Goal: Task Accomplishment & Management: Complete application form

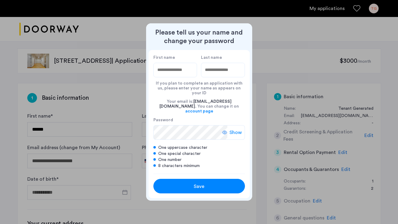
click at [185, 75] on input "First name" at bounding box center [175, 70] width 44 height 15
click at [124, 90] on div at bounding box center [199, 112] width 398 height 224
click at [178, 76] on input "First name" at bounding box center [175, 70] width 44 height 15
type input "******"
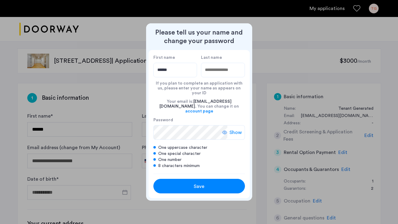
type input "********"
click at [241, 129] on span "Show" at bounding box center [236, 132] width 12 height 7
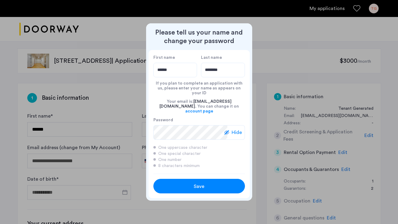
click at [202, 183] on span "Save" at bounding box center [199, 186] width 11 height 7
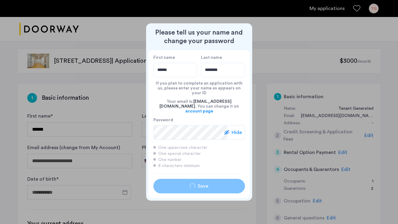
type input "******"
type input "********"
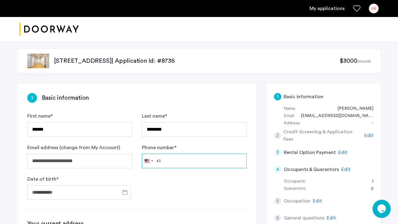
click at [192, 156] on input "Phone number *" at bounding box center [194, 161] width 105 height 15
type input "**********"
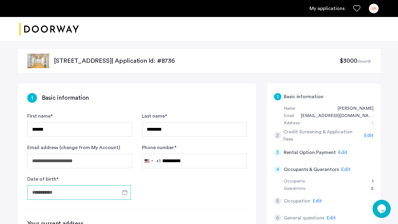
click at [106, 189] on input "Date of birth *" at bounding box center [79, 192] width 104 height 15
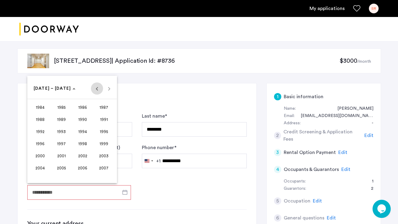
click at [96, 91] on span "Previous 24 years" at bounding box center [97, 89] width 12 height 12
click at [61, 133] on span "1969" at bounding box center [61, 131] width 19 height 11
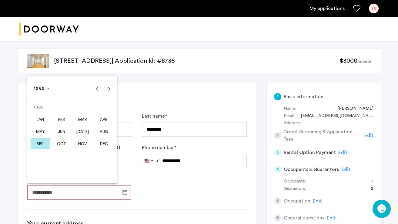
click at [84, 121] on span "MAR" at bounding box center [82, 119] width 19 height 11
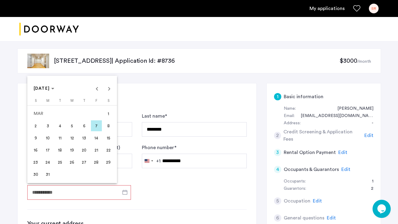
click at [84, 121] on span "6" at bounding box center [84, 125] width 11 height 11
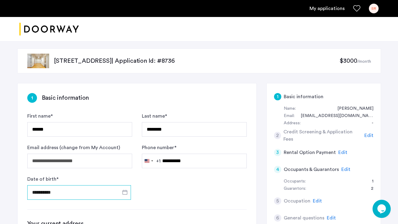
click at [46, 190] on input "**********" at bounding box center [79, 192] width 104 height 15
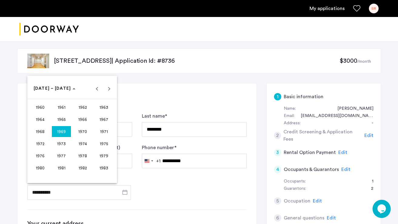
click at [65, 134] on span "1969" at bounding box center [61, 131] width 19 height 11
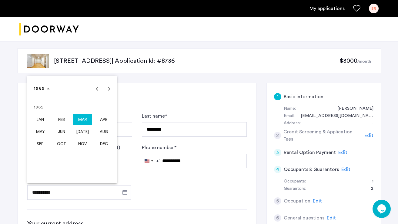
click at [83, 118] on span "MAR" at bounding box center [82, 119] width 19 height 11
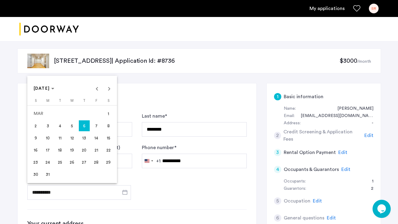
click at [84, 163] on span "27" at bounding box center [84, 162] width 11 height 11
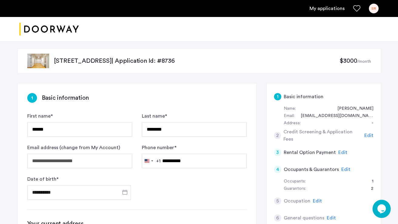
type input "**********"
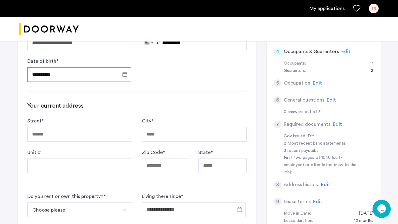
scroll to position [119, 0]
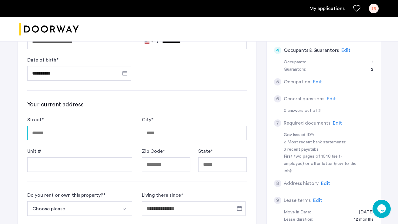
click at [75, 129] on input "Street *" at bounding box center [79, 133] width 105 height 15
type input "**********"
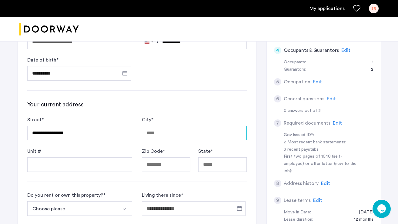
type input "********"
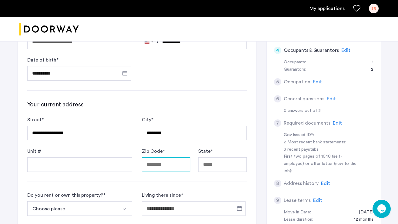
type input "*****"
type input "**"
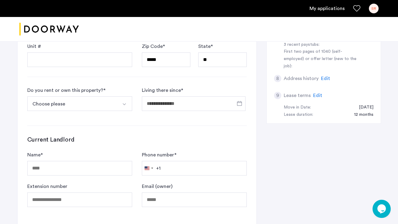
scroll to position [227, 0]
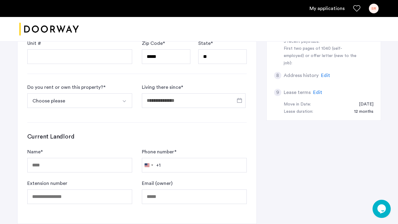
click at [92, 102] on button "Choose please" at bounding box center [72, 100] width 91 height 15
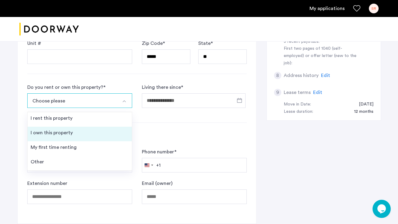
click at [92, 133] on li "I own this property" at bounding box center [80, 134] width 104 height 15
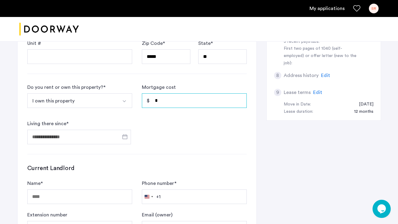
click at [162, 104] on input "*" at bounding box center [194, 100] width 105 height 15
type textarea "*"
click at [162, 104] on input "*" at bounding box center [194, 100] width 105 height 15
type input "*"
type input "*****"
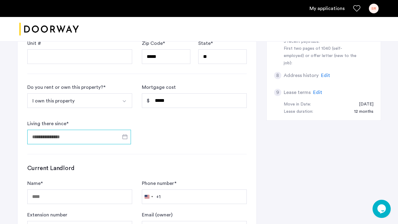
click at [106, 138] on input "Living there since *" at bounding box center [79, 137] width 104 height 15
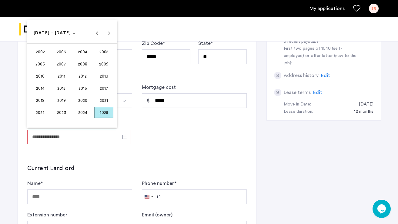
click at [40, 113] on span "2022" at bounding box center [40, 112] width 19 height 11
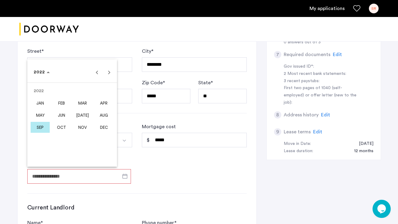
scroll to position [187, 0]
click at [38, 129] on span "SEP" at bounding box center [40, 128] width 19 height 11
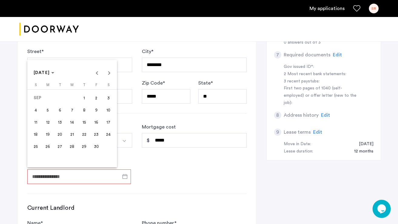
click at [49, 110] on span "5" at bounding box center [47, 110] width 11 height 11
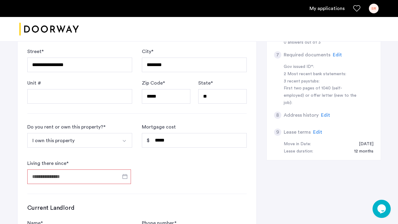
type input "**********"
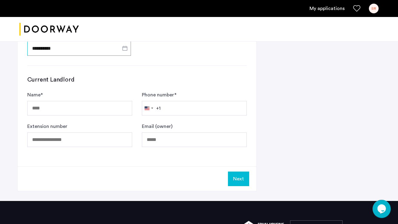
scroll to position [315, 0]
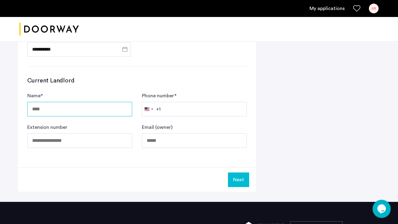
click at [62, 109] on input "Name *" at bounding box center [79, 109] width 105 height 15
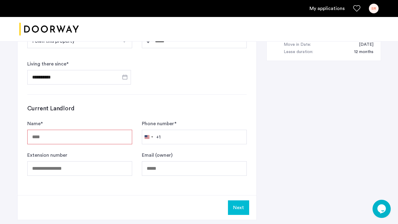
scroll to position [284, 0]
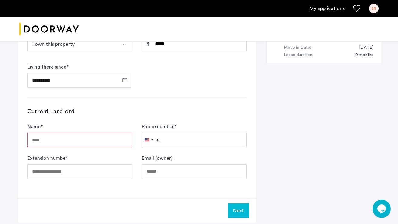
click at [94, 139] on input "Name *" at bounding box center [79, 140] width 105 height 15
type input "***"
click at [234, 212] on button "Next" at bounding box center [238, 211] width 21 height 15
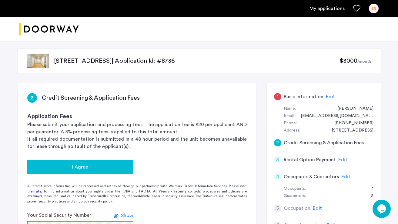
click at [96, 166] on div "I Agree" at bounding box center [80, 167] width 96 height 7
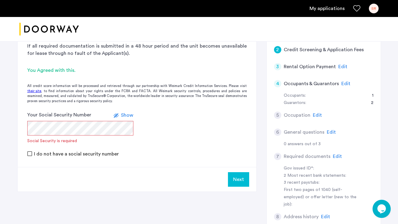
scroll to position [93, 0]
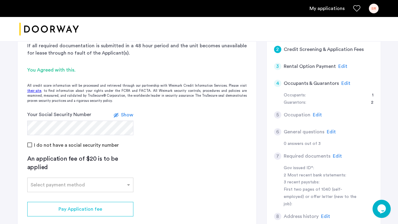
click at [145, 156] on app-credit-screening "2 Credit Screening & Application Fees Application Fees Please submit your appli…" at bounding box center [137, 120] width 239 height 261
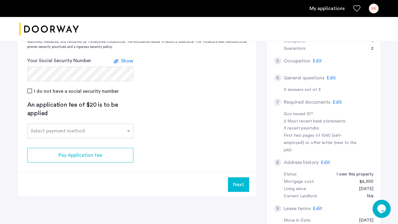
scroll to position [148, 0]
click at [90, 132] on div at bounding box center [81, 128] width 106 height 7
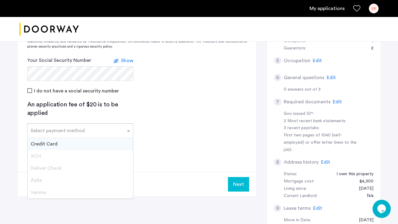
click at [58, 144] on div "Credit Card" at bounding box center [81, 144] width 106 height 12
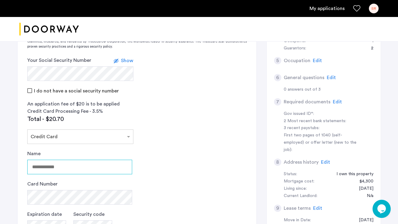
click at [51, 170] on input "Name" at bounding box center [79, 167] width 105 height 15
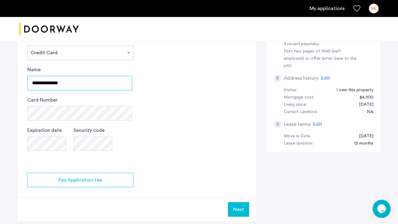
scroll to position [239, 0]
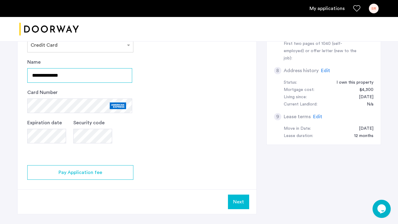
click at [48, 74] on input "**********" at bounding box center [79, 75] width 105 height 15
click at [65, 76] on input "**********" at bounding box center [79, 75] width 105 height 15
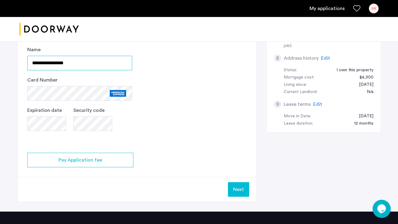
scroll to position [252, 0]
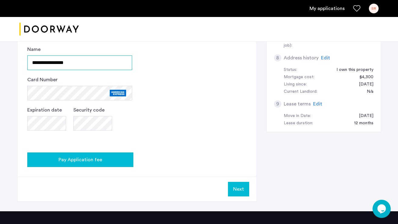
type input "**********"
click at [100, 163] on span "Pay Application fee" at bounding box center [81, 159] width 44 height 7
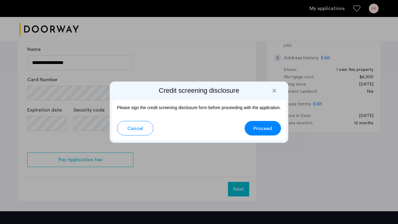
click at [268, 126] on span "Proceed" at bounding box center [263, 128] width 19 height 7
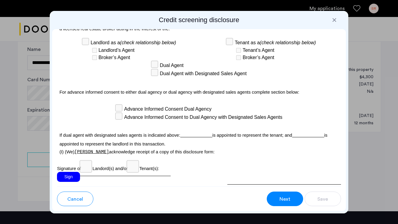
scroll to position [1879, 0]
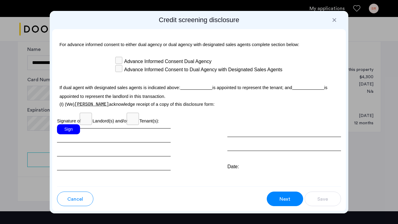
click at [68, 124] on div "Sign" at bounding box center [68, 129] width 23 height 10
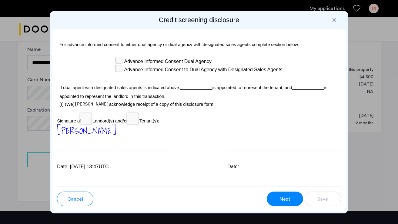
click at [290, 202] on span "Next" at bounding box center [285, 199] width 11 height 7
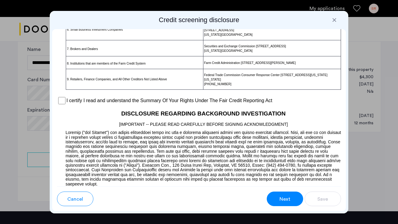
scroll to position [492, 0]
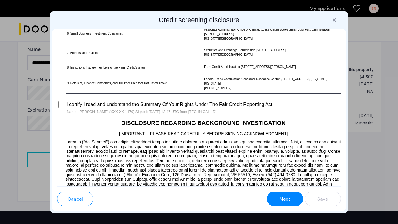
click at [287, 198] on span "Next" at bounding box center [285, 199] width 11 height 7
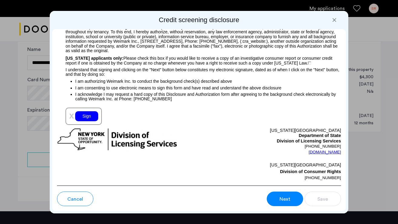
scroll to position [723, 0]
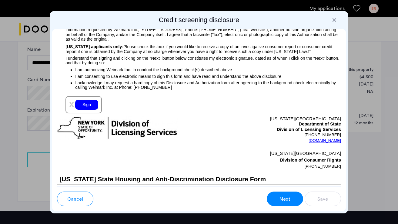
click at [87, 108] on div "Sign" at bounding box center [86, 105] width 23 height 10
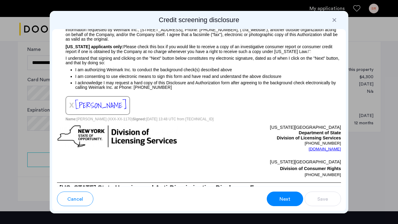
click at [285, 204] on button "Next" at bounding box center [285, 199] width 36 height 15
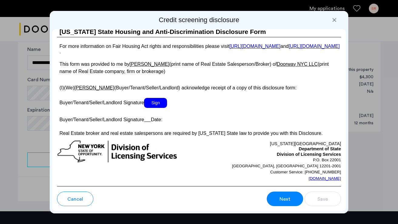
scroll to position [1179, 0]
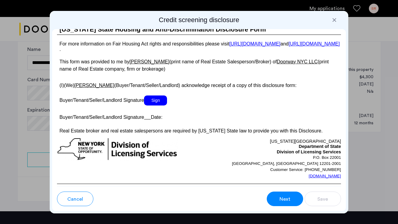
click at [163, 106] on span "Sign" at bounding box center [155, 101] width 23 height 10
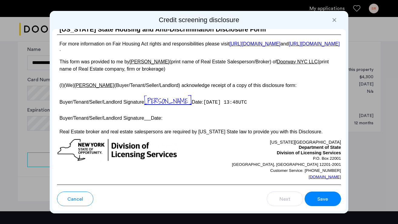
click at [329, 203] on button "Save" at bounding box center [323, 199] width 36 height 15
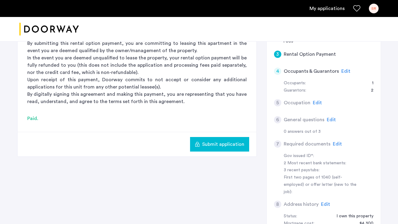
scroll to position [110, 0]
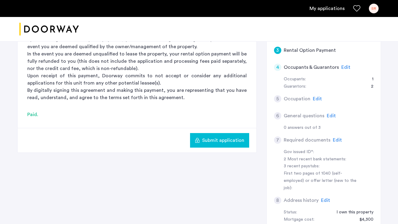
click at [223, 143] on span "Submit application" at bounding box center [223, 140] width 42 height 7
click at [319, 99] on span "Edit" at bounding box center [317, 98] width 9 height 5
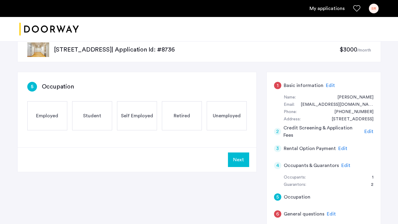
scroll to position [10, 0]
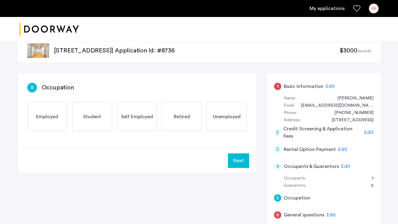
click at [184, 116] on span "Retired" at bounding box center [182, 116] width 16 height 7
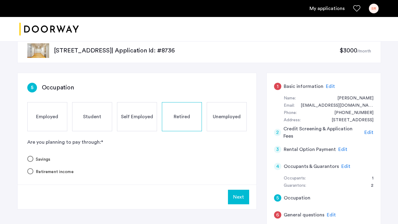
click at [49, 160] on label "Savings" at bounding box center [41, 160] width 17 height 6
click at [239, 199] on button "Next" at bounding box center [238, 197] width 21 height 15
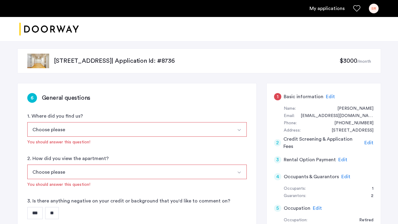
click at [129, 132] on button "Choose please" at bounding box center [129, 129] width 205 height 15
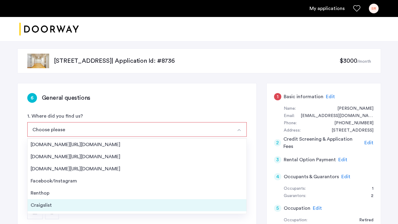
click at [97, 204] on div "Craigslist" at bounding box center [137, 205] width 213 height 7
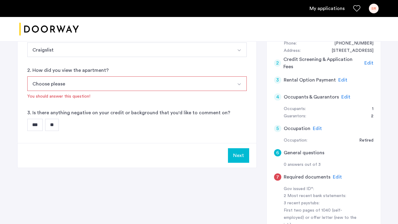
scroll to position [82, 0]
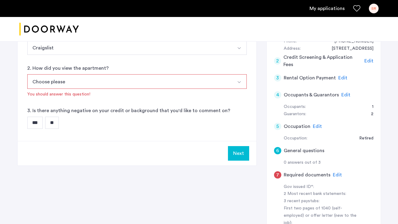
click at [82, 83] on button "Choose please" at bounding box center [129, 81] width 205 height 15
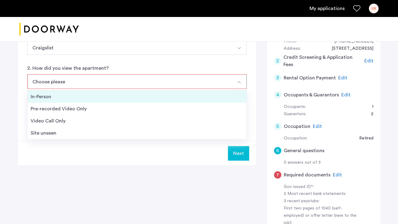
click at [76, 97] on div "In-Person" at bounding box center [137, 96] width 213 height 7
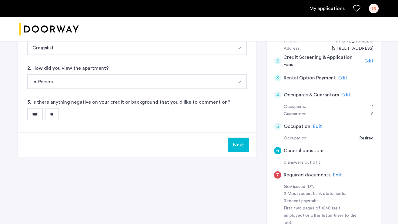
click at [58, 115] on input "**" at bounding box center [52, 114] width 14 height 12
click at [242, 148] on button "Next" at bounding box center [238, 145] width 21 height 15
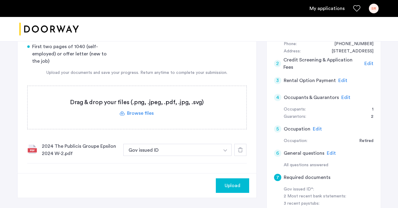
scroll to position [81, 0]
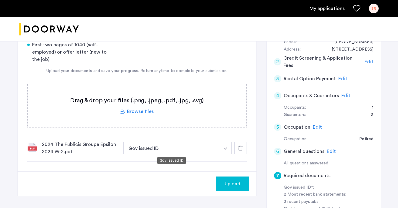
click at [166, 150] on button "Gov issued ID" at bounding box center [171, 148] width 96 height 12
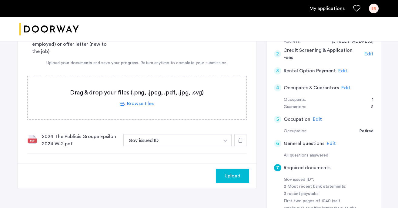
scroll to position [91, 0]
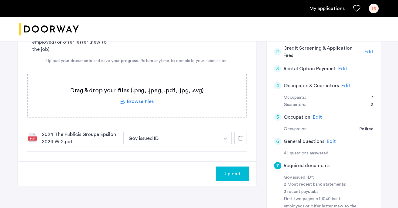
click at [226, 140] on img "button" at bounding box center [226, 139] width 4 height 2
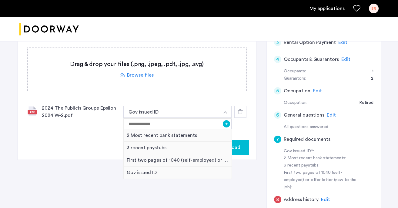
scroll to position [128, 0]
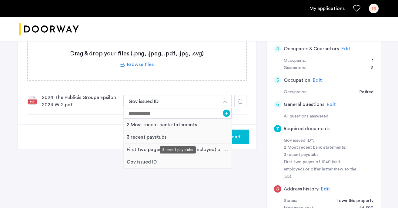
click at [156, 138] on div "3 recent paystubs" at bounding box center [178, 137] width 108 height 12
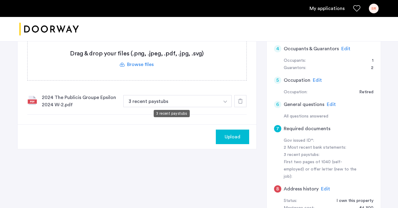
click at [198, 98] on button "3 recent paystubs" at bounding box center [171, 101] width 96 height 12
click at [224, 101] on img "button" at bounding box center [226, 102] width 4 height 2
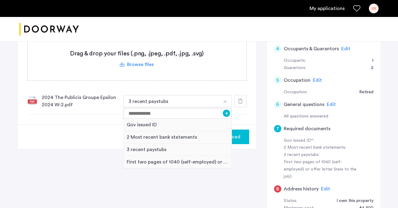
click at [103, 143] on div "Upload" at bounding box center [137, 137] width 239 height 25
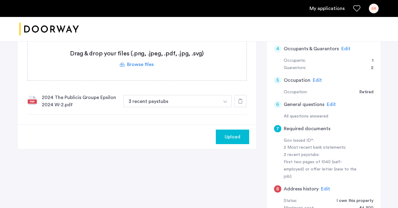
click at [236, 138] on span "Upload" at bounding box center [233, 136] width 16 height 7
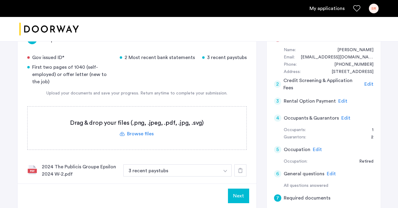
scroll to position [54, 0]
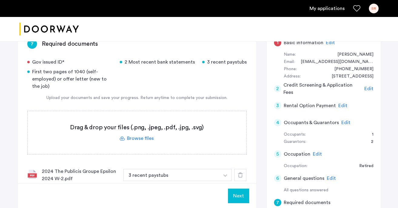
click at [140, 139] on label at bounding box center [137, 132] width 219 height 43
click at [0, 0] on input "file" at bounding box center [0, 0] width 0 height 0
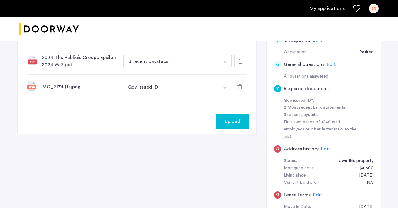
scroll to position [169, 0]
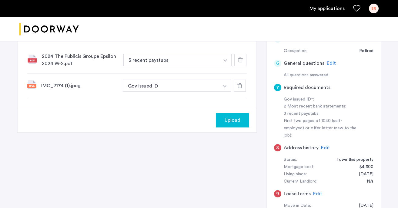
click at [234, 122] on span "Upload" at bounding box center [233, 120] width 16 height 7
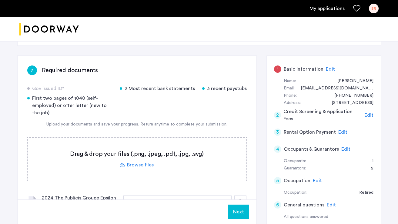
scroll to position [27, 0]
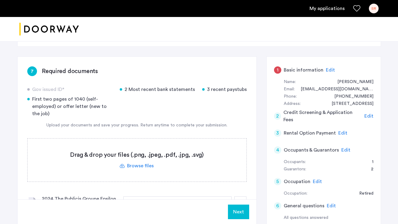
click at [143, 165] on label at bounding box center [137, 160] width 219 height 43
click at [0, 0] on input "file" at bounding box center [0, 0] width 0 height 0
click at [140, 168] on label at bounding box center [137, 160] width 219 height 43
click at [0, 0] on input "file" at bounding box center [0, 0] width 0 height 0
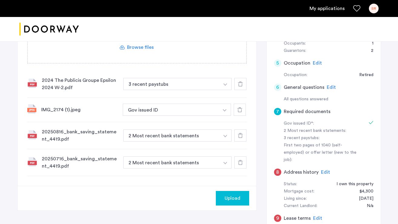
scroll to position [147, 0]
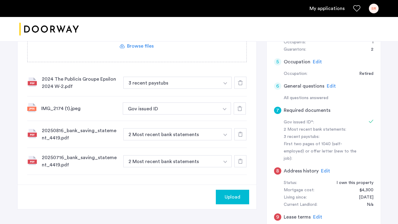
click at [231, 195] on span "Upload" at bounding box center [233, 197] width 16 height 7
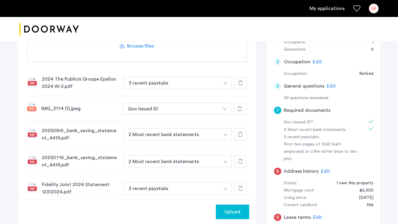
click at [225, 187] on button "button" at bounding box center [225, 188] width 12 height 12
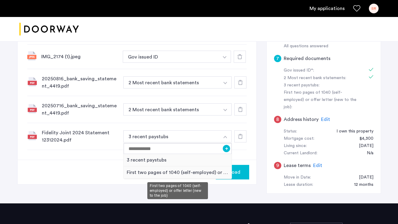
scroll to position [194, 0]
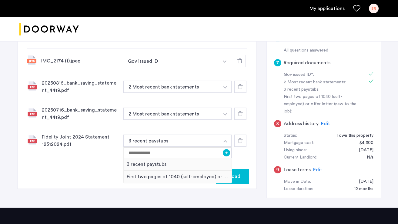
click at [242, 141] on icon at bounding box center [240, 140] width 5 height 5
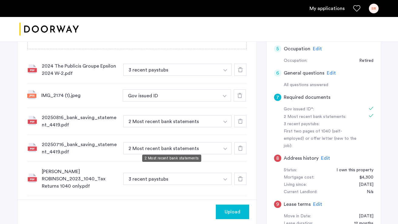
scroll to position [180, 0]
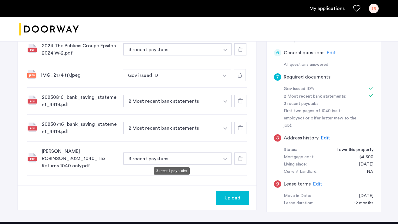
click at [193, 157] on button "3 recent paystubs" at bounding box center [171, 159] width 96 height 12
click at [224, 158] on img "button" at bounding box center [226, 159] width 4 height 2
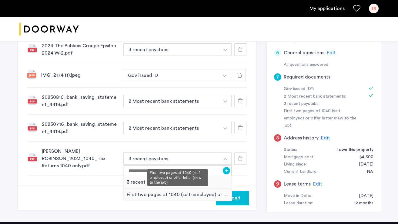
click at [178, 194] on div "First two pages of 1040 (self-employed) or offer letter (new to the job)" at bounding box center [178, 195] width 108 height 12
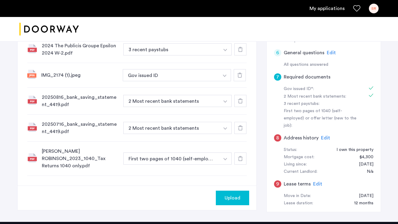
click at [234, 198] on span "Upload" at bounding box center [233, 197] width 16 height 7
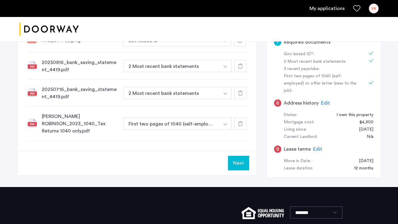
scroll to position [216, 0]
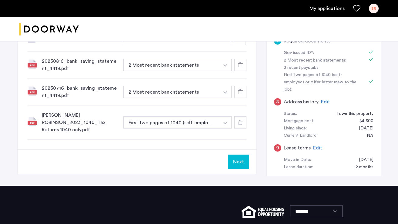
click at [240, 164] on button "Next" at bounding box center [238, 162] width 21 height 15
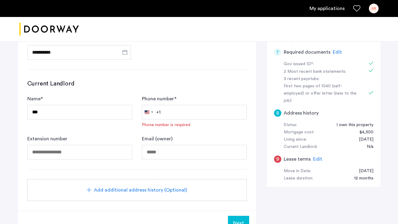
scroll to position [205, 0]
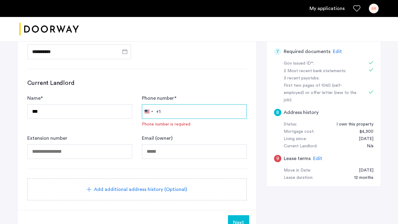
click at [186, 108] on input "Phone number *" at bounding box center [194, 111] width 105 height 15
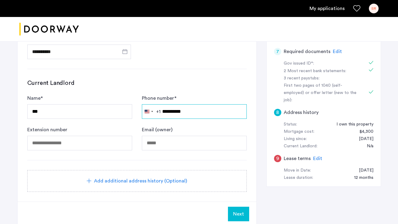
type input "**********"
click at [207, 91] on div "Current Landlord Name * *** Phone number * [GEOGRAPHIC_DATA] +1 +1 244 results …" at bounding box center [137, 115] width 220 height 72
click at [237, 211] on span "Next" at bounding box center [238, 214] width 11 height 7
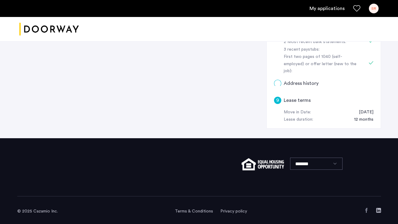
scroll to position [0, 0]
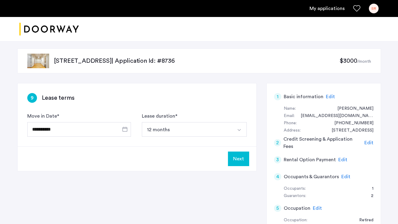
click at [242, 160] on button "Next" at bounding box center [238, 159] width 21 height 15
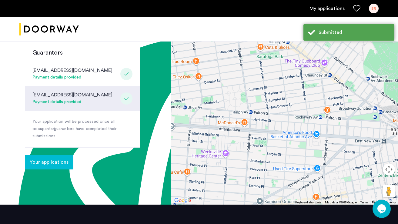
scroll to position [198, 0]
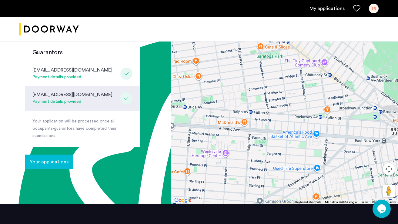
click at [59, 158] on span "Your applications" at bounding box center [49, 161] width 39 height 7
